Goal: Transaction & Acquisition: Subscribe to service/newsletter

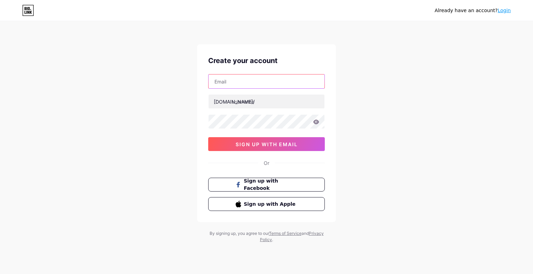
click at [233, 79] on input "text" at bounding box center [266, 82] width 116 height 14
click at [420, 61] on div "Already have an account? Login Create your account bio.link/ 0cAFcWeA6YAg5ql5QX…" at bounding box center [266, 132] width 533 height 265
click at [242, 80] on input "text" at bounding box center [266, 82] width 116 height 14
type input "jokaroom1@gmail.com"
click at [189, 113] on div "Already have an account? Login Create your account jokaroom1@gmail.com bio.link…" at bounding box center [266, 132] width 533 height 265
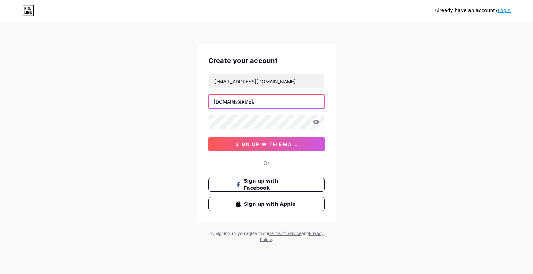
click at [235, 105] on input "text" at bounding box center [266, 102] width 116 height 14
type input "jokaroom"
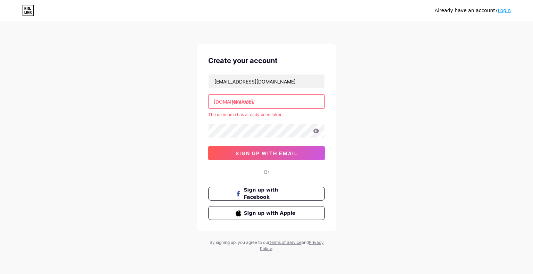
click at [265, 97] on input "jokaroom" at bounding box center [266, 102] width 116 height 14
click at [29, 7] on icon at bounding box center [29, 8] width 2 height 3
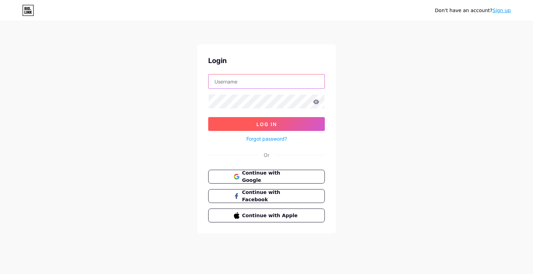
type input "[EMAIL_ADDRESS][DOMAIN_NAME]"
click at [262, 120] on button "Log In" at bounding box center [266, 124] width 116 height 14
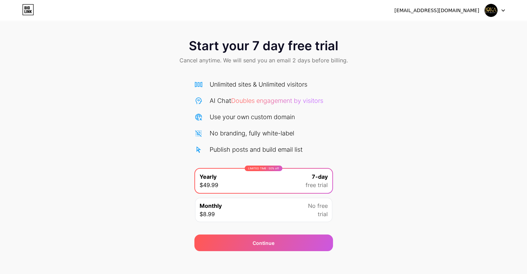
click at [490, 9] on img at bounding box center [491, 10] width 13 height 13
click at [491, 7] on img at bounding box center [491, 10] width 13 height 13
click at [500, 11] on div at bounding box center [495, 10] width 20 height 12
click at [31, 10] on icon at bounding box center [28, 9] width 12 height 11
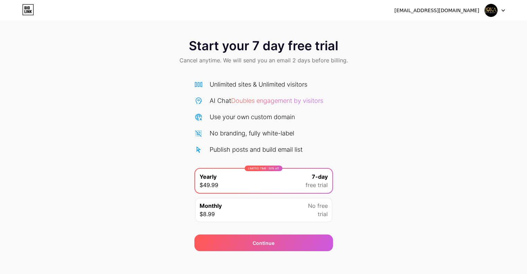
click at [491, 10] on img at bounding box center [491, 10] width 13 height 13
click at [454, 86] on div "Start your 7 day free trial Cancel anytime. We will send you an email 2 days be…" at bounding box center [263, 141] width 527 height 219
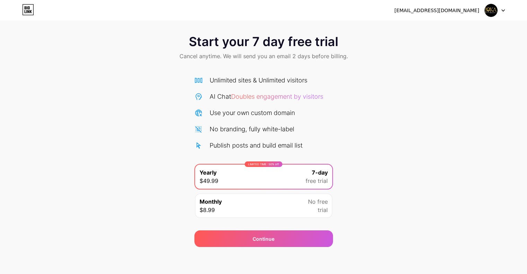
scroll to position [4, 0]
click at [493, 7] on img at bounding box center [491, 10] width 13 height 13
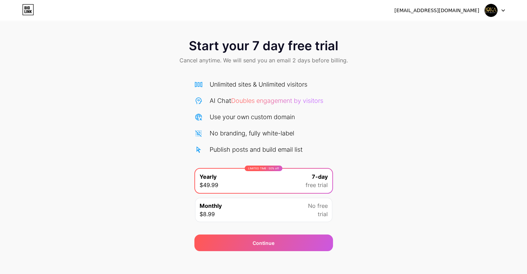
click at [368, 104] on div "Start your 7 day free trial Cancel anytime. We will send you an email 2 days be…" at bounding box center [263, 141] width 527 height 219
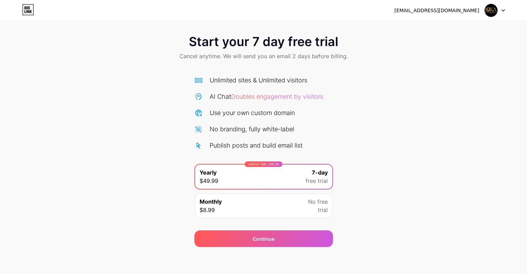
scroll to position [4, 0]
click at [253, 43] on span "Start your 7 day free trial" at bounding box center [263, 42] width 149 height 14
click at [466, 9] on div "[EMAIL_ADDRESS][DOMAIN_NAME]" at bounding box center [437, 10] width 85 height 7
click at [470, 12] on div "[EMAIL_ADDRESS][DOMAIN_NAME]" at bounding box center [437, 10] width 85 height 7
click at [488, 12] on img at bounding box center [491, 10] width 13 height 13
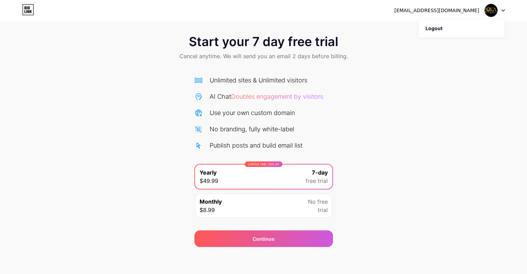
click at [495, 9] on img at bounding box center [491, 10] width 13 height 13
click at [502, 10] on icon at bounding box center [503, 11] width 3 height 2
click at [22, 9] on icon at bounding box center [28, 9] width 12 height 11
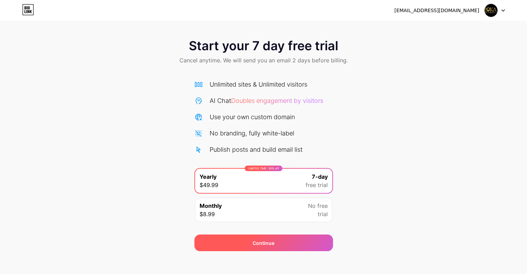
click at [242, 242] on div "Continue" at bounding box center [264, 243] width 139 height 17
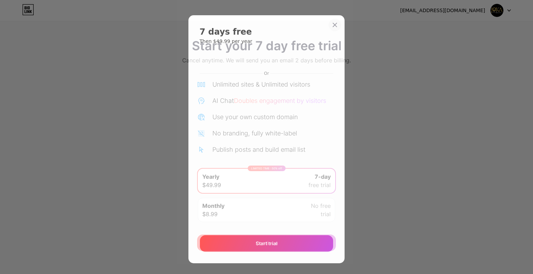
click at [332, 24] on icon at bounding box center [335, 25] width 6 height 6
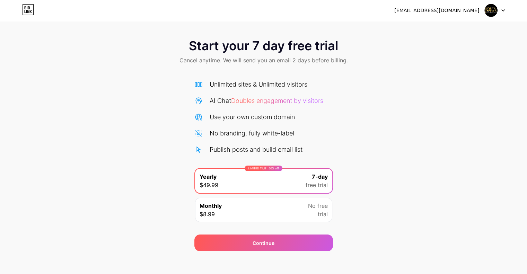
click at [491, 15] on img at bounding box center [491, 10] width 13 height 13
click at [462, 12] on div "[EMAIL_ADDRESS][DOMAIN_NAME]" at bounding box center [437, 10] width 85 height 7
click at [500, 9] on div at bounding box center [495, 10] width 20 height 12
click at [438, 31] on li "Logout" at bounding box center [462, 28] width 86 height 19
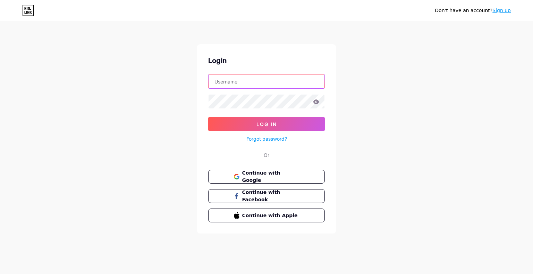
type input "[EMAIL_ADDRESS][DOMAIN_NAME]"
click at [28, 10] on icon at bounding box center [28, 10] width 12 height 11
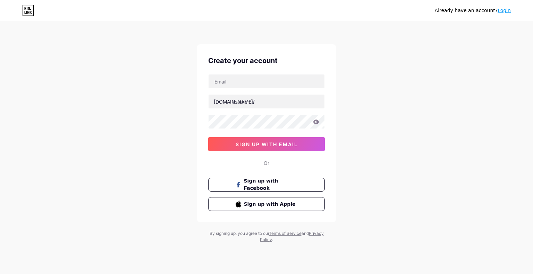
click at [503, 11] on link "Login" at bounding box center [503, 11] width 13 height 6
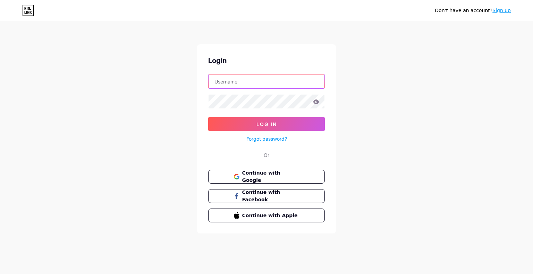
type input "[EMAIL_ADDRESS][DOMAIN_NAME]"
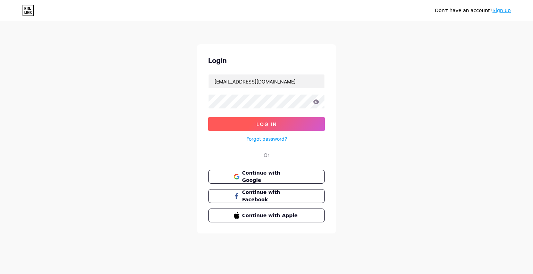
click at [270, 123] on span "Log In" at bounding box center [266, 124] width 20 height 6
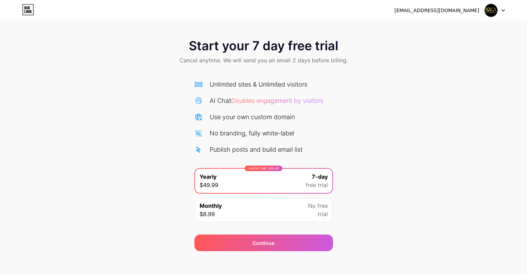
click at [130, 101] on div "Start your 7 day free trial Cancel anytime. We will send you an email 2 days be…" at bounding box center [263, 141] width 527 height 219
click at [496, 13] on img at bounding box center [491, 10] width 13 height 13
click at [449, 32] on li "Logout" at bounding box center [462, 28] width 86 height 19
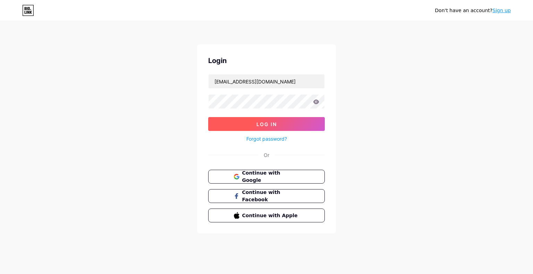
click at [277, 122] on button "Log In" at bounding box center [266, 124] width 116 height 14
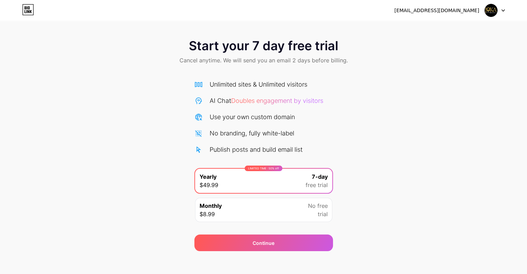
drag, startPoint x: 490, startPoint y: 9, endPoint x: 504, endPoint y: 39, distance: 33.8
click at [504, 39] on div "Start your 7 day free trial Cancel anytime. We will send you an email 2 days be…" at bounding box center [263, 52] width 527 height 41
drag, startPoint x: 461, startPoint y: 8, endPoint x: 504, endPoint y: 9, distance: 42.7
click at [504, 9] on div "jokaroom1@gmail.com" at bounding box center [450, 10] width 111 height 12
click at [504, 9] on icon at bounding box center [503, 10] width 3 height 2
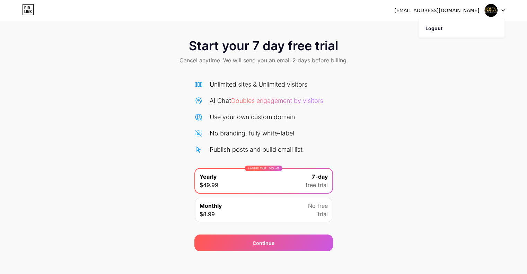
click at [416, 129] on div "Start your 7 day free trial Cancel anytime. We will send you an email 2 days be…" at bounding box center [263, 141] width 527 height 219
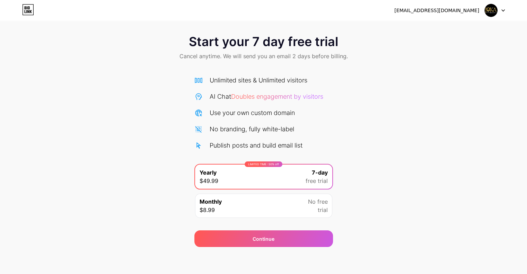
click at [24, 11] on icon at bounding box center [28, 9] width 12 height 11
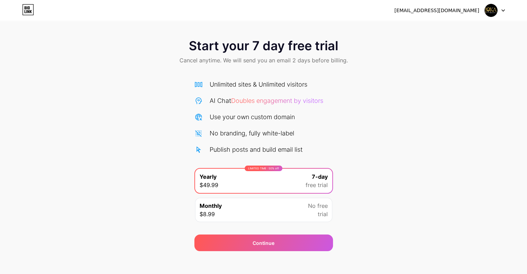
click at [31, 10] on icon at bounding box center [31, 11] width 2 height 3
click at [266, 210] on div "Monthly $8.99 No free trial" at bounding box center [263, 210] width 137 height 24
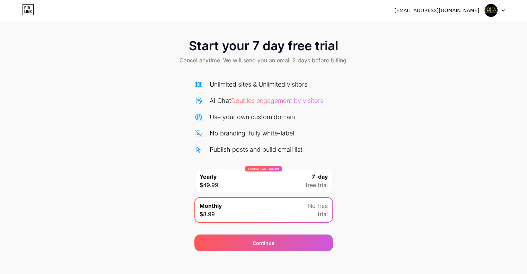
click at [254, 180] on div "LIMITED TIME : 50% off Yearly $49.99 7-day free trial" at bounding box center [263, 181] width 137 height 24
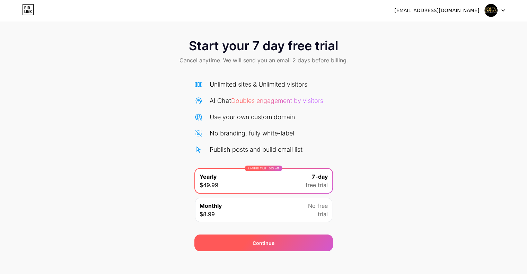
click at [286, 242] on div "Continue" at bounding box center [264, 243] width 139 height 17
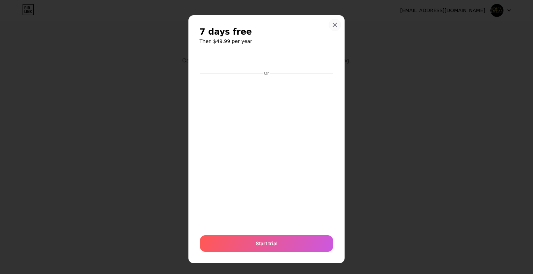
click at [333, 24] on icon at bounding box center [335, 25] width 4 height 4
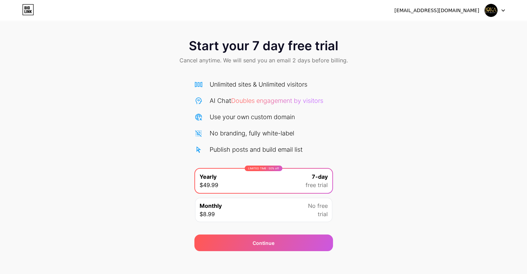
click at [492, 8] on img at bounding box center [491, 10] width 13 height 13
click at [439, 28] on li "Logout" at bounding box center [462, 28] width 86 height 19
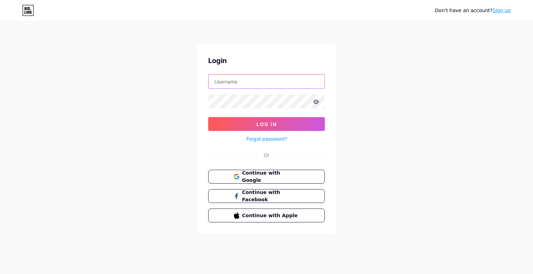
type input "jokaroom1@gmail.com"
click at [28, 9] on icon at bounding box center [28, 10] width 12 height 11
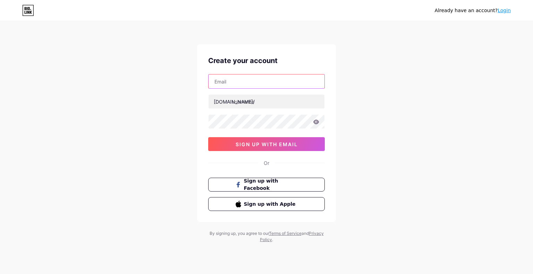
click at [250, 81] on input "text" at bounding box center [266, 82] width 116 height 14
type input "[EMAIL_ADDRESS][DOMAIN_NAME]"
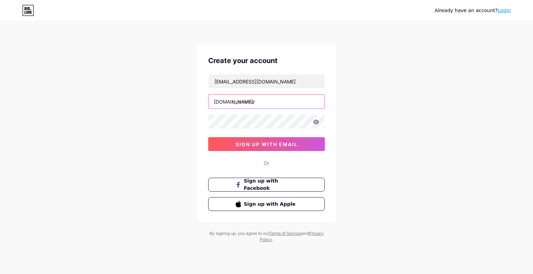
click at [250, 101] on input "text" at bounding box center [266, 102] width 116 height 14
type input "k"
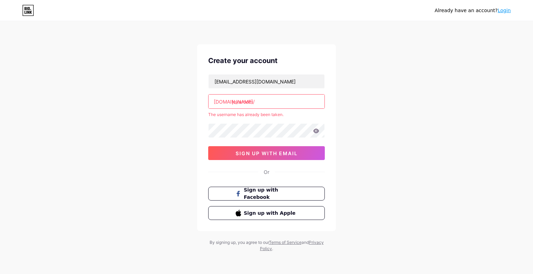
click at [242, 122] on div "jokaroom1@gmail.com bio.link/ jokaroom The username has already been taken. 0cA…" at bounding box center [266, 117] width 116 height 86
click at [266, 99] on input "jokaroom" at bounding box center [266, 102] width 116 height 14
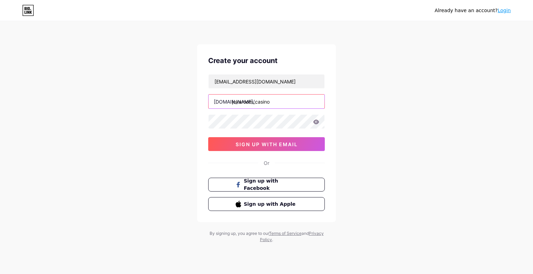
type input "jokaroom_casino"
click at [153, 138] on div "Already have an account? Login Create your account jokaroom1@gmail.com bio.link…" at bounding box center [266, 132] width 533 height 265
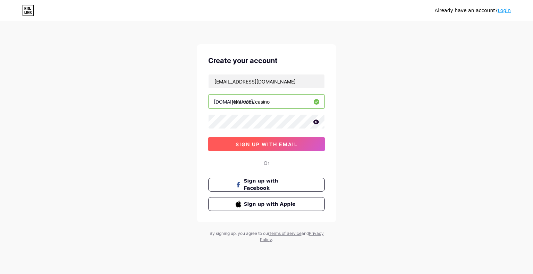
click at [238, 139] on button "sign up with email" at bounding box center [266, 144] width 116 height 14
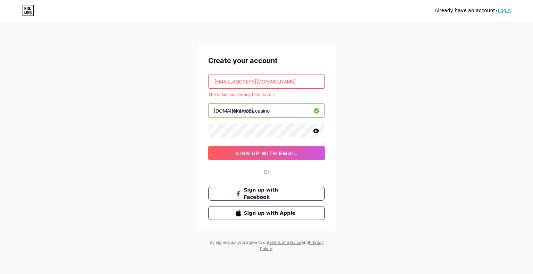
click at [509, 10] on link "Login" at bounding box center [503, 11] width 13 height 6
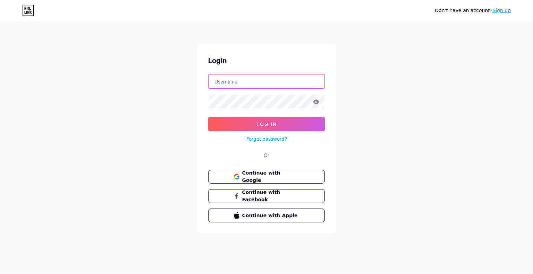
type input "[EMAIL_ADDRESS][DOMAIN_NAME]"
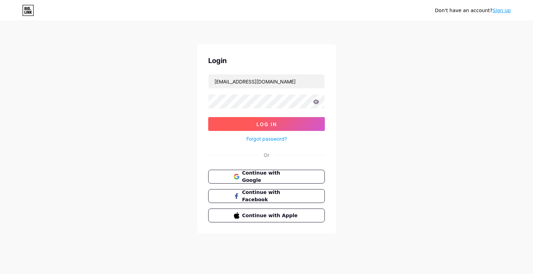
click at [265, 124] on span "Log In" at bounding box center [266, 124] width 20 height 6
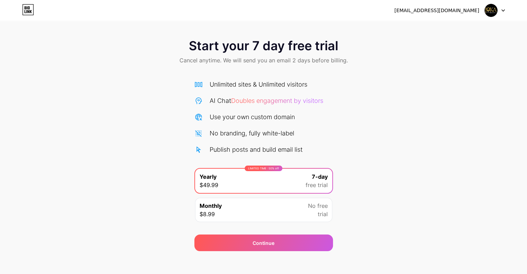
click at [494, 8] on img at bounding box center [491, 10] width 13 height 13
click at [459, 8] on div "[EMAIL_ADDRESS][DOMAIN_NAME]" at bounding box center [437, 10] width 85 height 7
click at [502, 10] on icon at bounding box center [503, 10] width 3 height 2
click at [28, 7] on icon at bounding box center [29, 7] width 2 height 3
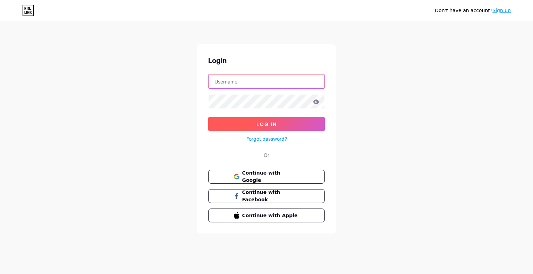
type input "[EMAIL_ADDRESS][DOMAIN_NAME]"
click at [288, 128] on button "Log In" at bounding box center [266, 124] width 116 height 14
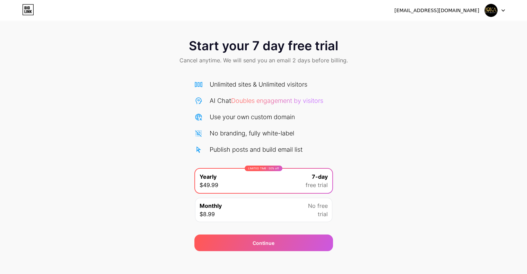
click at [494, 10] on img at bounding box center [491, 10] width 13 height 13
click at [440, 28] on li "Logout" at bounding box center [462, 28] width 86 height 19
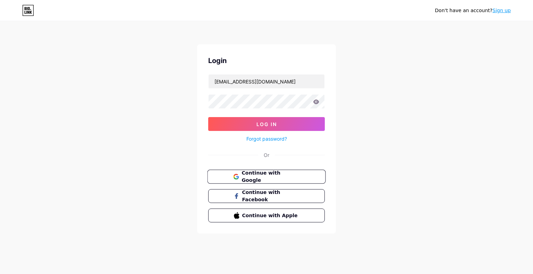
click at [258, 175] on span "Continue with Google" at bounding box center [270, 177] width 58 height 15
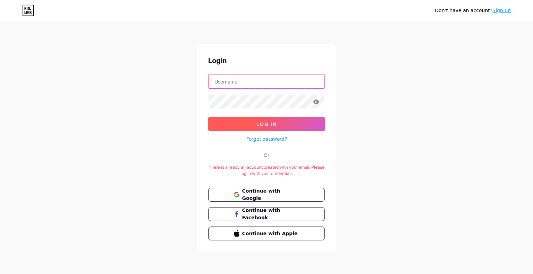
type input "[EMAIL_ADDRESS][DOMAIN_NAME]"
click at [260, 122] on span "Log In" at bounding box center [266, 124] width 20 height 6
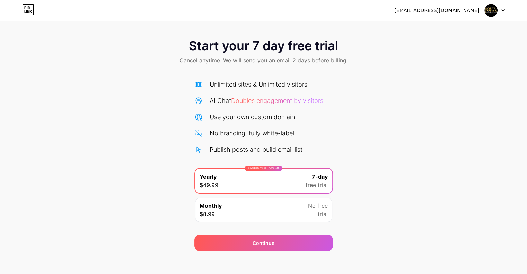
click at [275, 208] on div "Monthly $8.99 No free trial" at bounding box center [263, 210] width 137 height 24
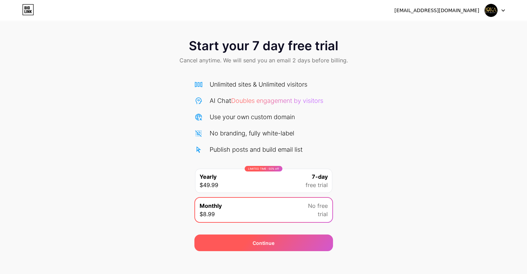
click at [270, 237] on div "Continue" at bounding box center [264, 243] width 139 height 17
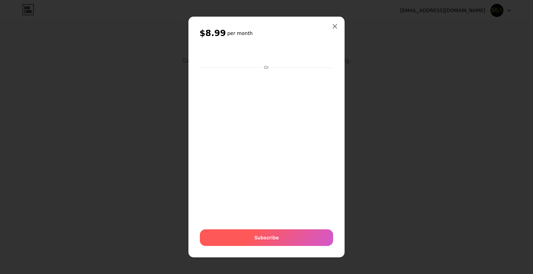
click at [267, 237] on span "Subscribe" at bounding box center [266, 237] width 24 height 7
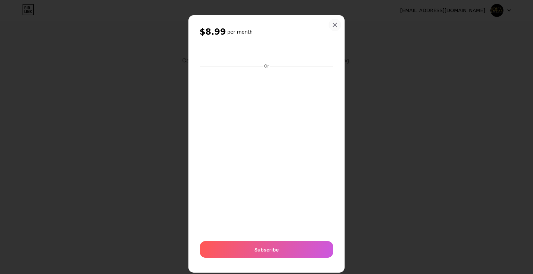
click at [328, 27] on div at bounding box center [334, 25] width 12 height 12
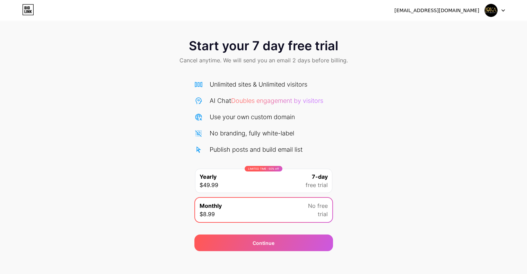
click at [493, 12] on img at bounding box center [491, 10] width 13 height 13
click at [451, 5] on div "jokaroom1@gmail.com" at bounding box center [450, 10] width 111 height 12
click at [29, 12] on icon at bounding box center [28, 11] width 2 height 3
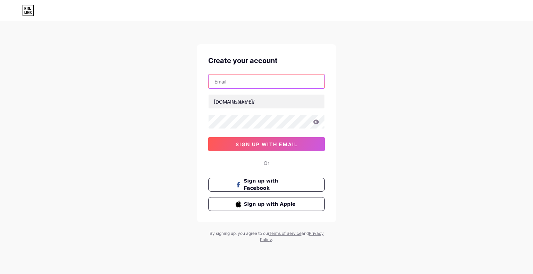
click at [247, 79] on input "text" at bounding box center [266, 82] width 116 height 14
type input "[PERSON_NAME][EMAIL_ADDRESS][DOMAIN_NAME]"
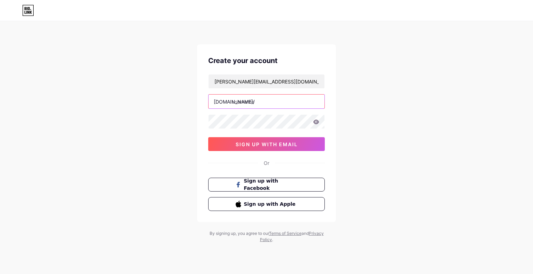
click at [247, 104] on input "text" at bounding box center [266, 102] width 116 height 14
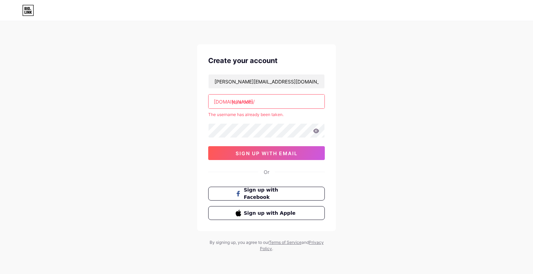
click at [268, 101] on input "jokaroom" at bounding box center [266, 102] width 116 height 14
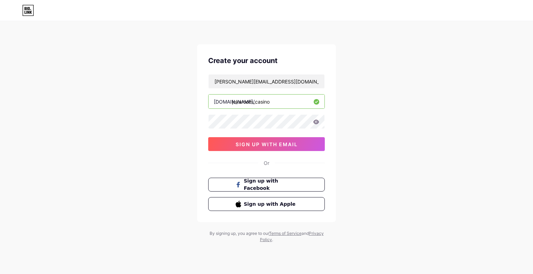
type input "jokaroom_casino"
click at [258, 145] on span "sign up with email" at bounding box center [266, 144] width 62 height 6
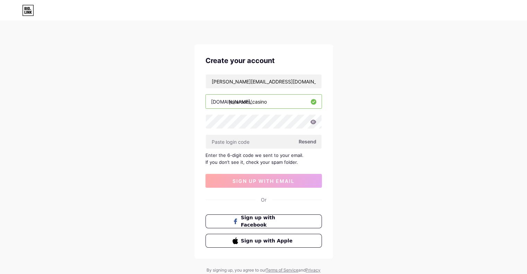
click at [302, 142] on span "Resend" at bounding box center [308, 141] width 18 height 7
click at [384, 78] on div "Create your account [PERSON_NAME][EMAIL_ADDRESS][DOMAIN_NAME] [DOMAIN_NAME]/ jo…" at bounding box center [263, 151] width 527 height 302
click at [279, 78] on input "[PERSON_NAME][EMAIL_ADDRESS][DOMAIN_NAME]" at bounding box center [264, 82] width 116 height 14
click at [222, 80] on input "text" at bounding box center [264, 82] width 116 height 14
paste input "[EMAIL_ADDRESS][DOMAIN_NAME]"
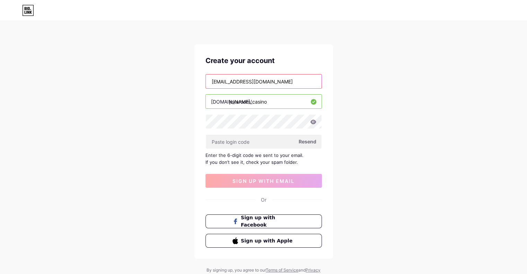
type input "[EMAIL_ADDRESS][DOMAIN_NAME]"
click at [169, 161] on div "Create your account [EMAIL_ADDRESS][DOMAIN_NAME] [DOMAIN_NAME]/ jokaroom_casino…" at bounding box center [263, 151] width 527 height 302
click at [214, 150] on div "[EMAIL_ADDRESS][DOMAIN_NAME] [DOMAIN_NAME]/ jokaroom_casino Resend Enter the 6-…" at bounding box center [264, 131] width 116 height 114
click at [184, 143] on div "Create your account [EMAIL_ADDRESS][DOMAIN_NAME] [DOMAIN_NAME]/ jokaroom_casino…" at bounding box center [263, 151] width 527 height 302
click at [157, 147] on div "Create your account [EMAIL_ADDRESS][DOMAIN_NAME] [DOMAIN_NAME]/ jokaroom_casino…" at bounding box center [263, 151] width 527 height 302
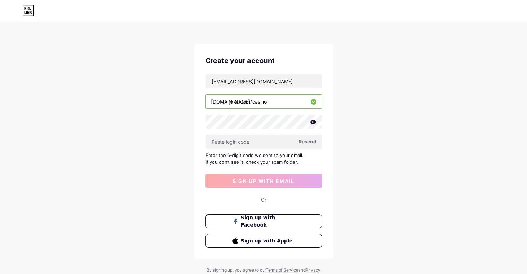
click at [302, 140] on span "Resend" at bounding box center [308, 141] width 18 height 7
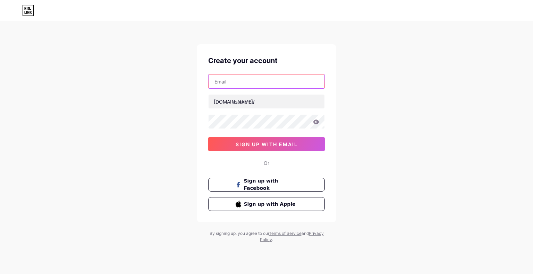
click at [225, 83] on input "text" at bounding box center [266, 82] width 116 height 14
paste input "[EMAIL_ADDRESS][DOMAIN_NAME]"
type input "[EMAIL_ADDRESS][DOMAIN_NAME]"
click at [227, 100] on div "[DOMAIN_NAME]/" at bounding box center [234, 101] width 41 height 7
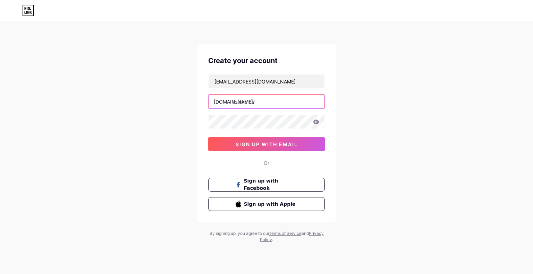
click at [251, 106] on input "text" at bounding box center [266, 102] width 116 height 14
type input "jokaroom_casino"
click at [314, 122] on icon at bounding box center [316, 122] width 6 height 5
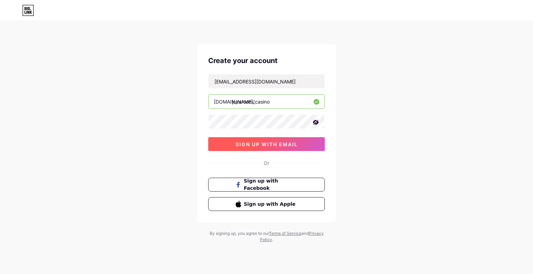
click at [265, 143] on span "sign up with email" at bounding box center [266, 144] width 62 height 6
